Goal: Find specific page/section: Locate a particular part of the current website

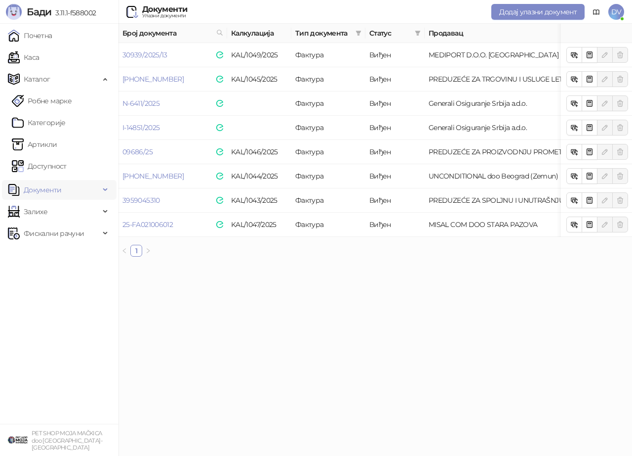
click at [70, 189] on span "Документи" at bounding box center [54, 190] width 92 height 20
click at [54, 231] on link "Излазни документи" at bounding box center [53, 233] width 83 height 20
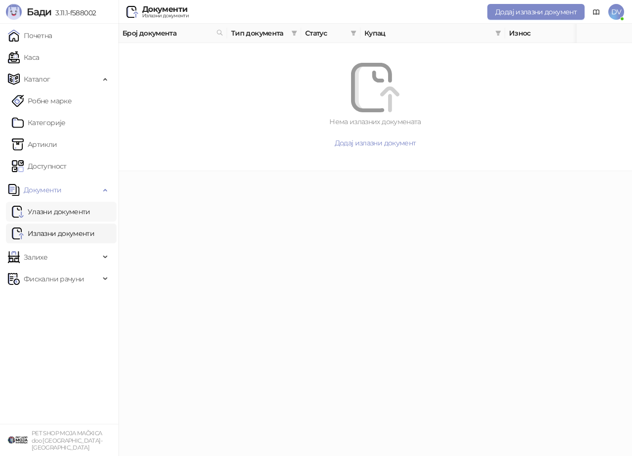
click at [57, 214] on link "Улазни документи" at bounding box center [51, 212] width 79 height 20
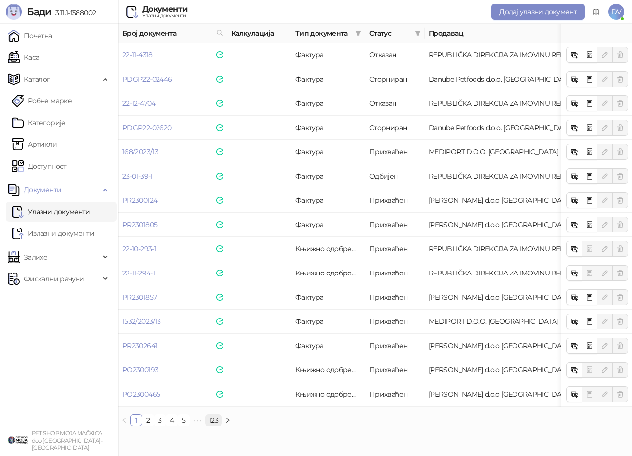
click at [213, 419] on link "123" at bounding box center [213, 420] width 15 height 11
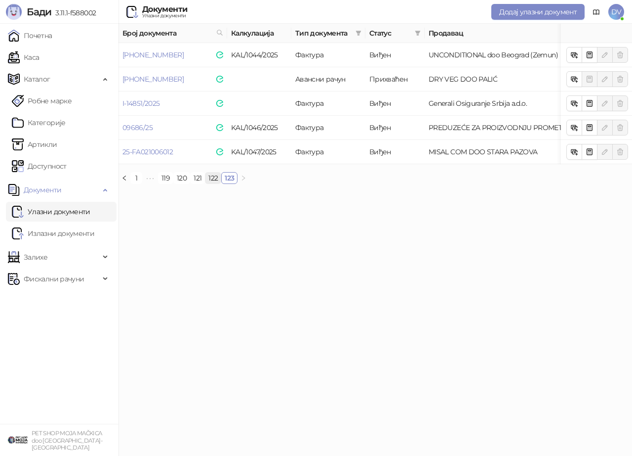
click at [215, 176] on link "122" at bounding box center [213, 177] width 15 height 11
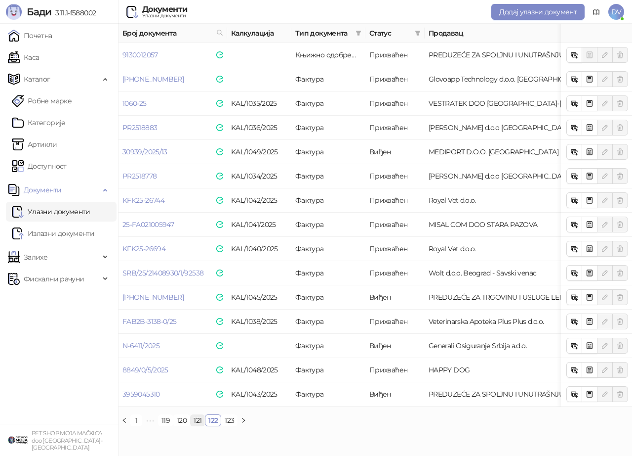
click at [195, 421] on link "121" at bounding box center [198, 420] width 14 height 11
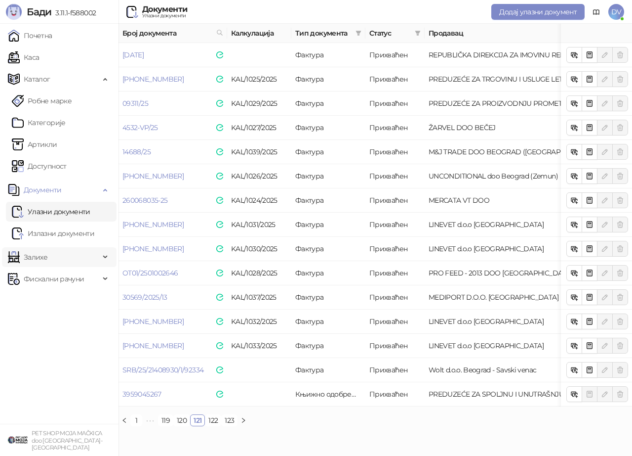
click at [79, 260] on span "Залихе" at bounding box center [54, 257] width 92 height 20
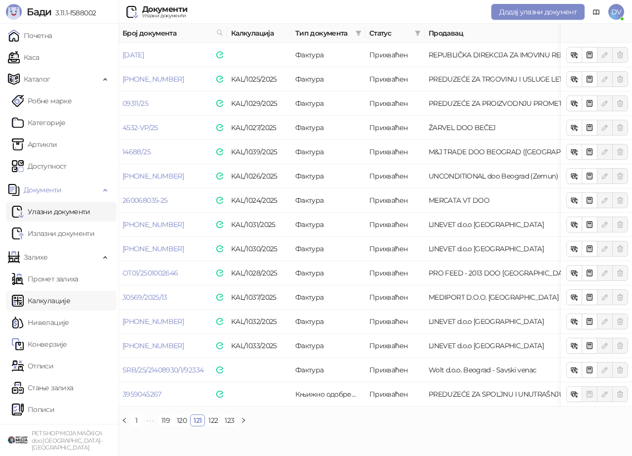
click at [53, 305] on link "Калкулације" at bounding box center [41, 301] width 58 height 20
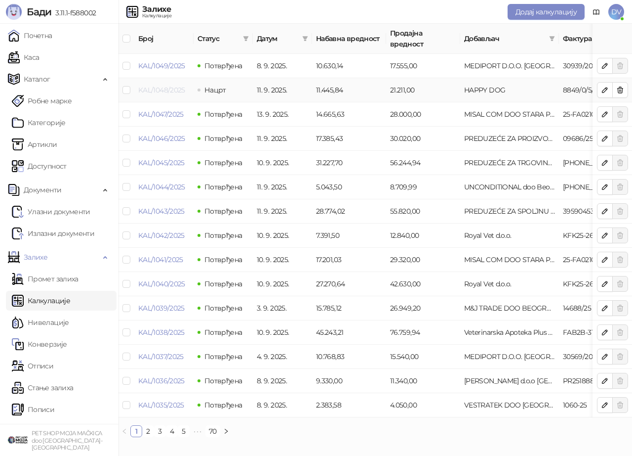
click at [176, 85] on link "KAL/1048/2025" at bounding box center [161, 89] width 47 height 9
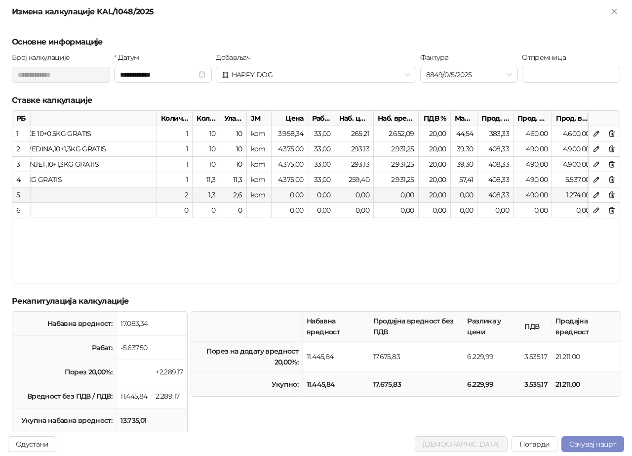
scroll to position [0, 392]
